Goal: Transaction & Acquisition: Book appointment/travel/reservation

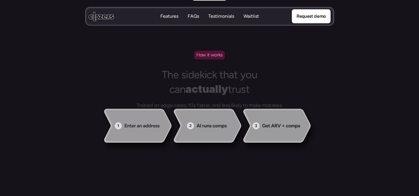
scroll to position [547, 0]
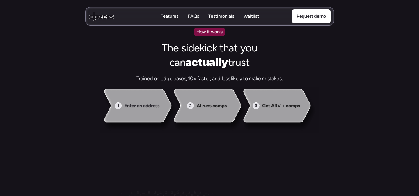
click at [164, 17] on p "Features" at bounding box center [169, 16] width 18 height 6
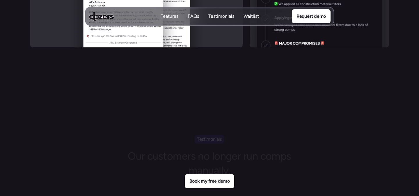
scroll to position [1662, 0]
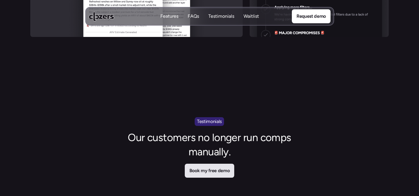
click at [211, 171] on p "Book my free demo" at bounding box center [209, 171] width 40 height 8
